Goal: Task Accomplishment & Management: Complete application form

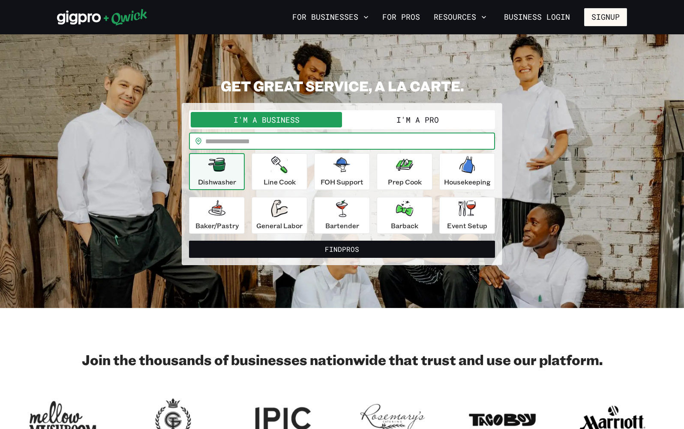
click at [306, 139] on input "text" at bounding box center [350, 140] width 290 height 17
click at [395, 113] on button "I'm a Pro" at bounding box center [417, 119] width 151 height 15
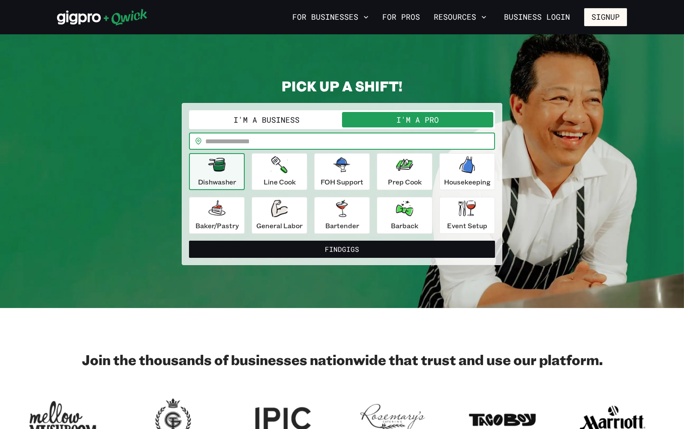
click at [346, 137] on input "text" at bounding box center [350, 140] width 290 height 17
type input "*****"
click at [342, 249] on button "Find Gigs" at bounding box center [342, 248] width 306 height 17
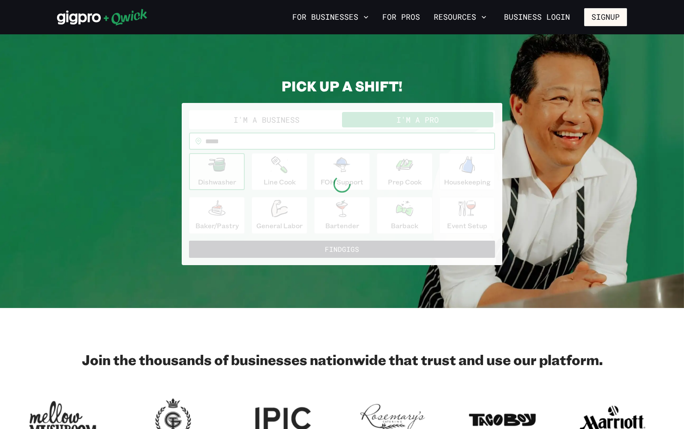
scroll to position [19, 0]
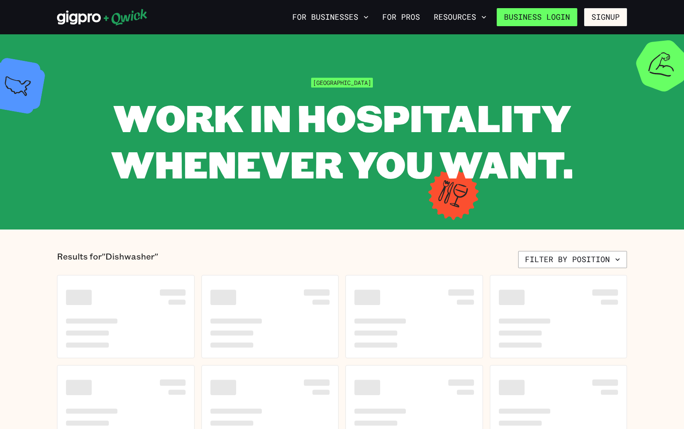
click at [544, 17] on link "Business Login" at bounding box center [537, 17] width 81 height 18
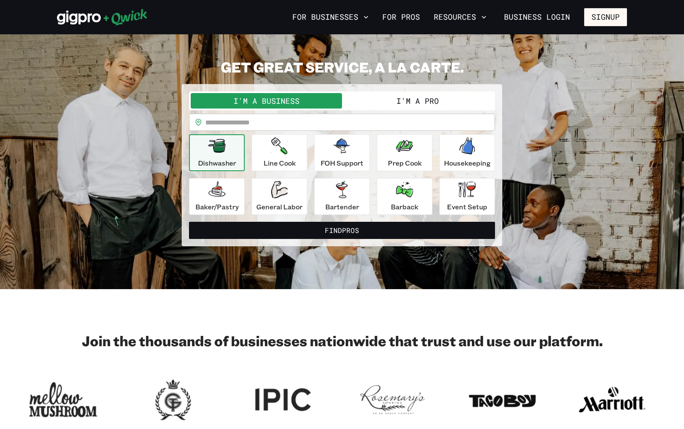
click at [436, 91] on div "I'm a Business I'm a Pro" at bounding box center [342, 100] width 306 height 19
click at [424, 98] on button "I'm a Pro" at bounding box center [417, 100] width 151 height 15
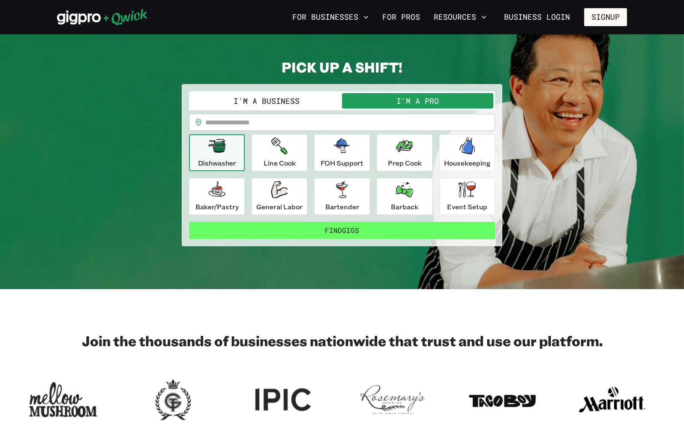
click at [339, 227] on button "Find Gigs" at bounding box center [342, 230] width 306 height 17
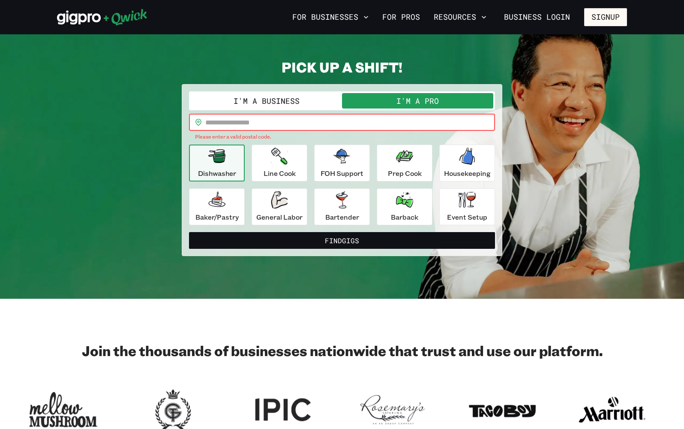
click at [316, 125] on input "text" at bounding box center [350, 122] width 290 height 17
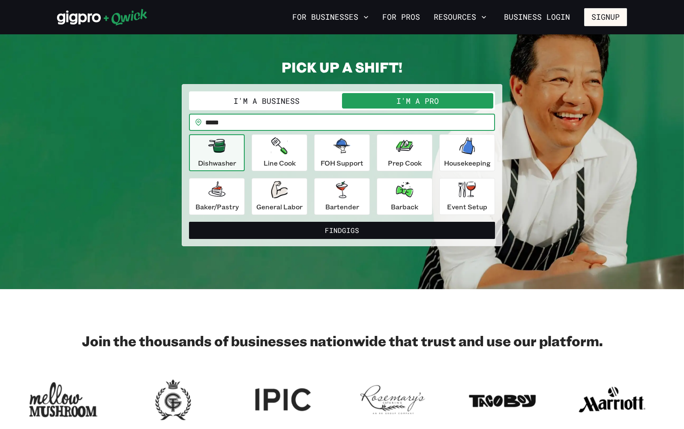
type input "*****"
click at [342, 230] on button "Find Gigs" at bounding box center [342, 230] width 306 height 17
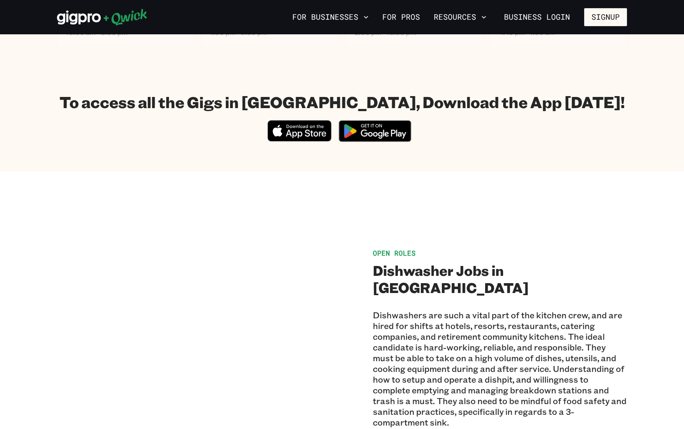
scroll to position [479, 0]
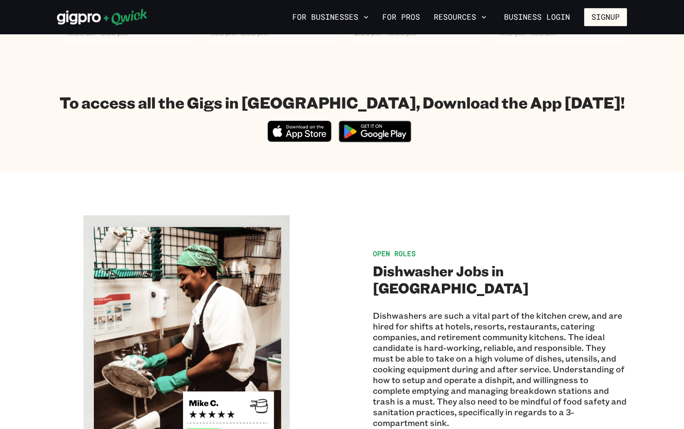
click at [324, 133] on icon "Download on the App Store" at bounding box center [306, 134] width 40 height 9
